Goal: Navigation & Orientation: Find specific page/section

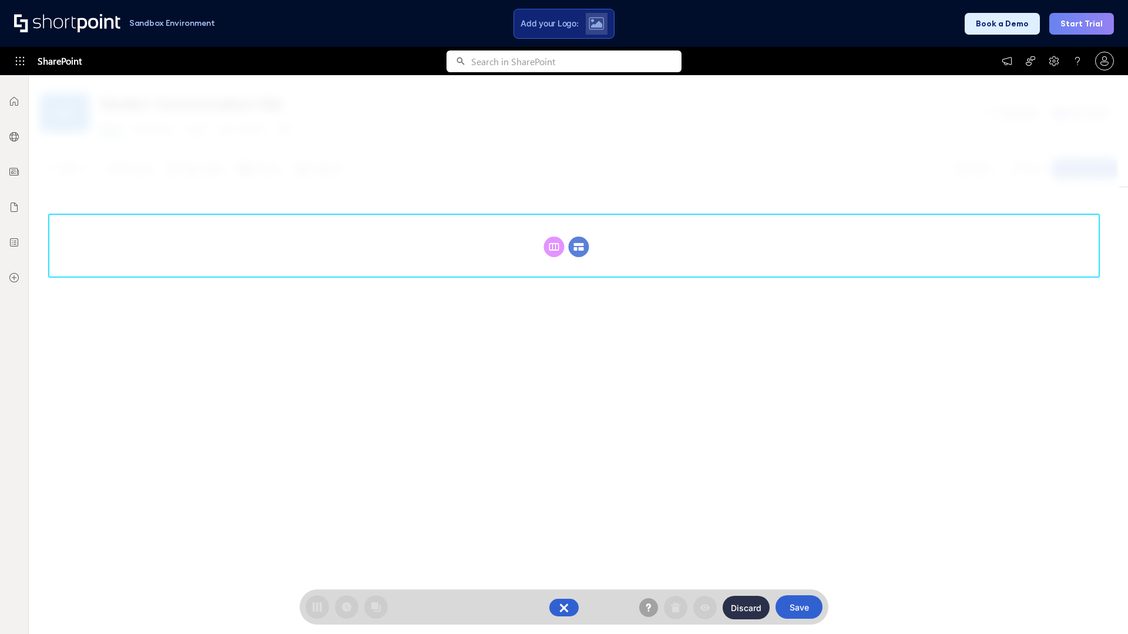
scroll to position [162, 0]
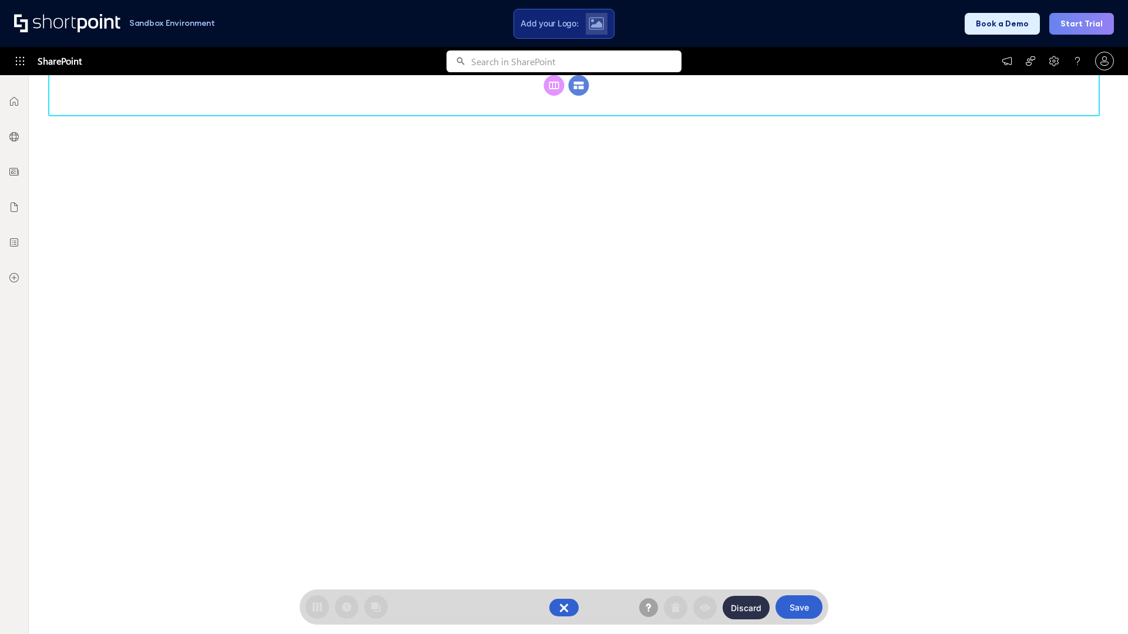
click at [579, 96] on circle at bounding box center [579, 85] width 21 height 21
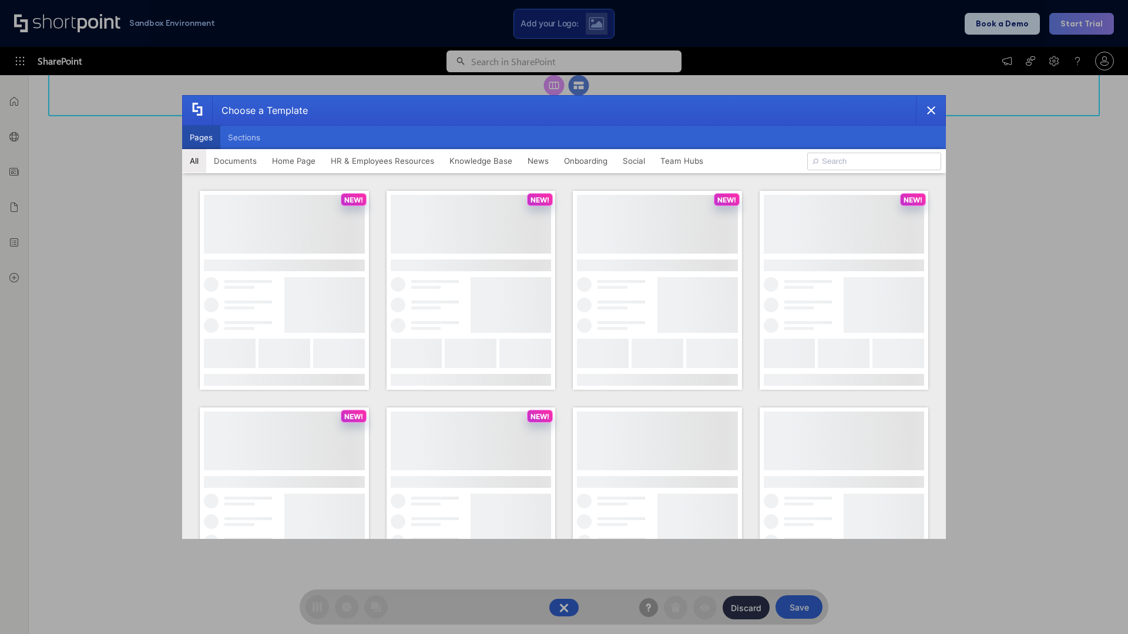
scroll to position [0, 0]
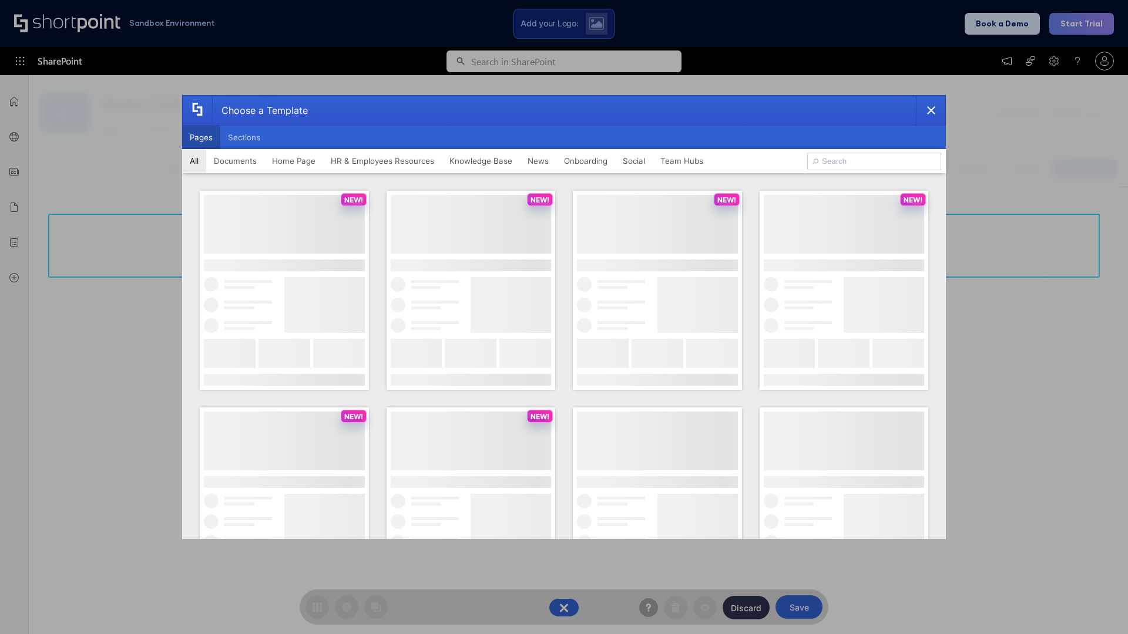
click at [201, 137] on button "Pages" at bounding box center [201, 137] width 38 height 23
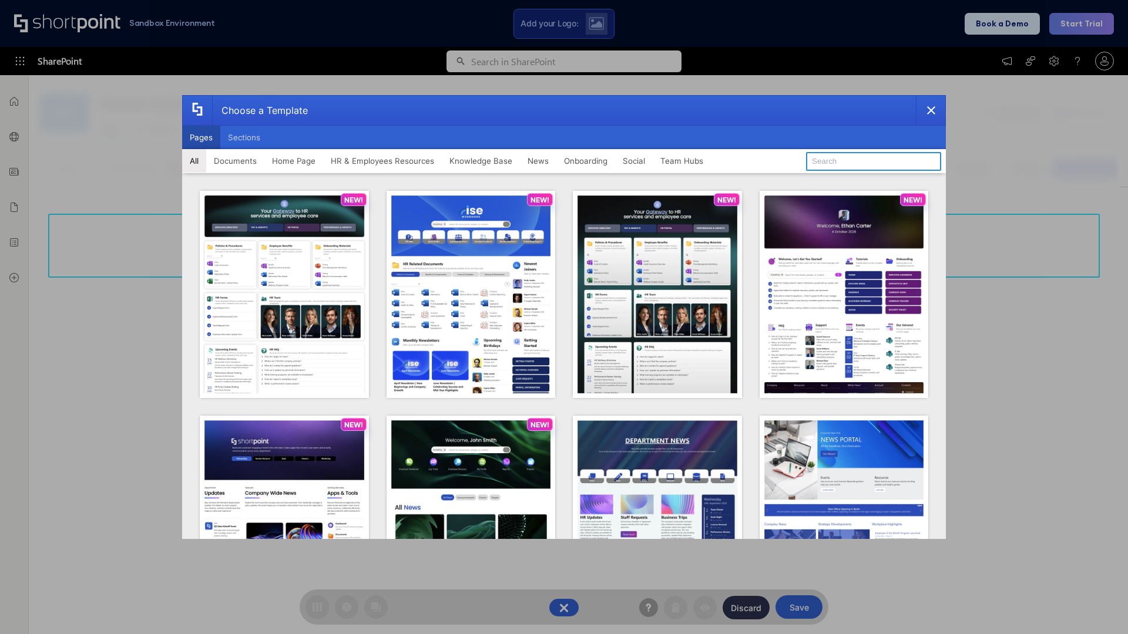
type input "HR 8"
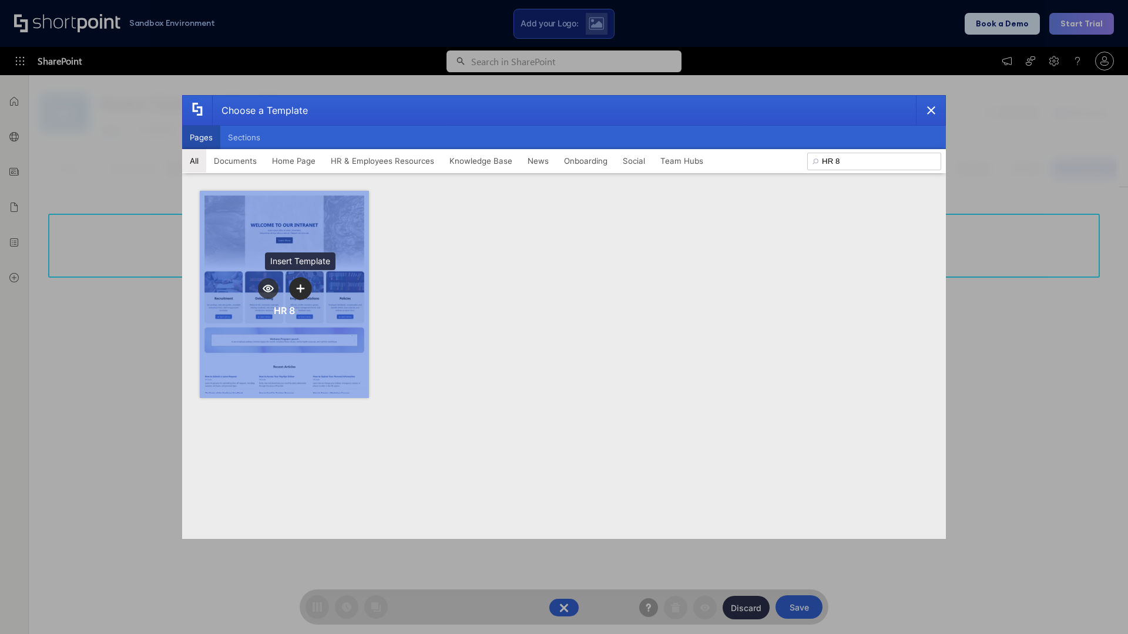
click at [300, 288] on icon "template selector" at bounding box center [300, 288] width 8 height 8
